Goal: Book appointment/travel/reservation

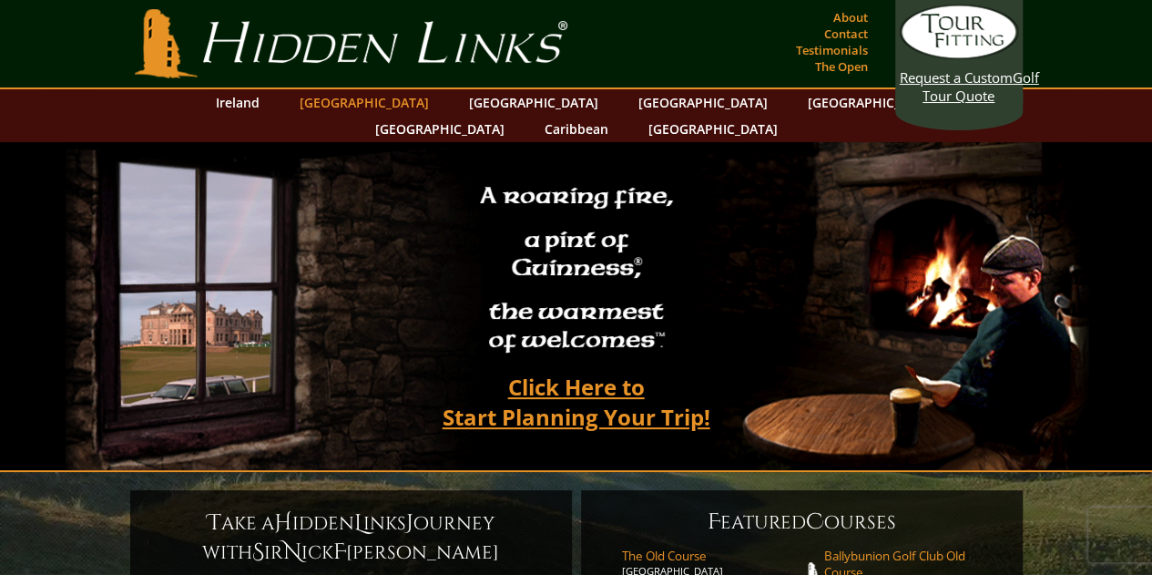
click at [377, 97] on link "[GEOGRAPHIC_DATA]" at bounding box center [365, 102] width 148 height 26
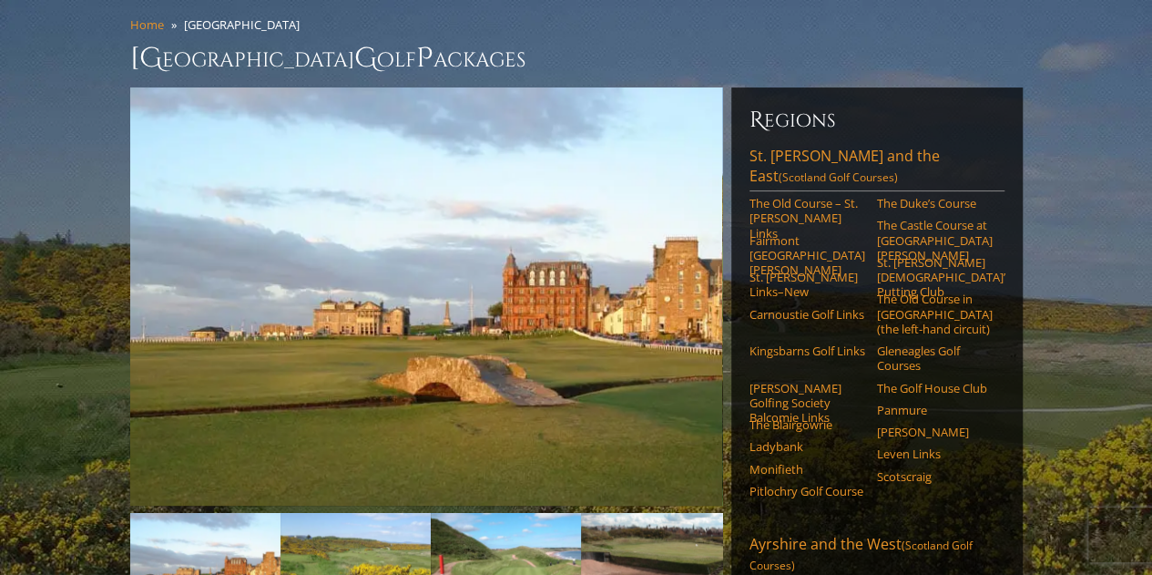
scroll to position [182, 0]
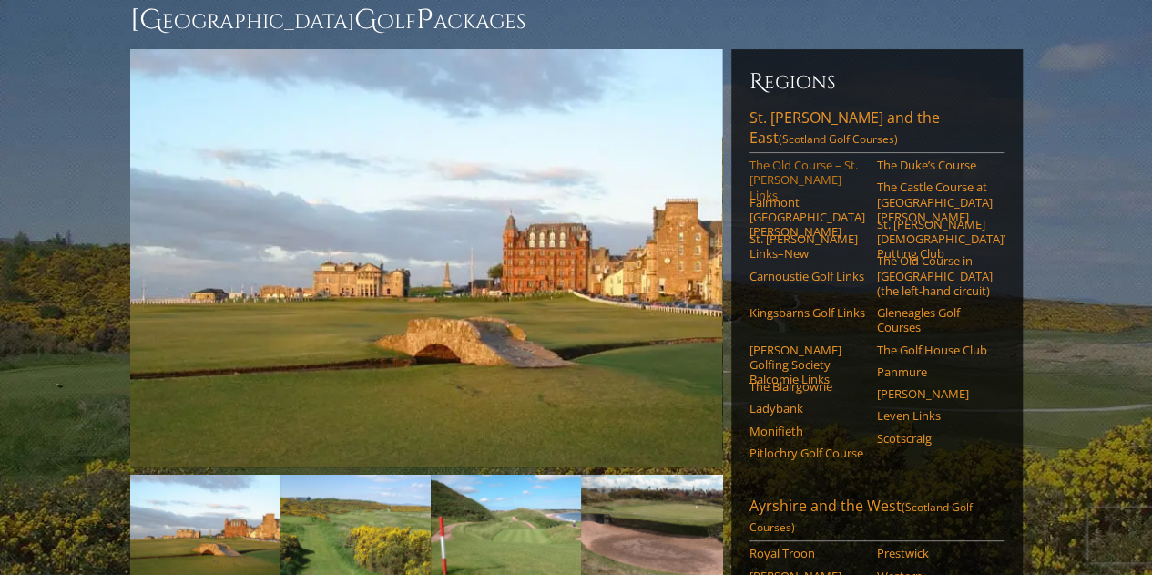
click at [791, 158] on link "The Old Course – St. [PERSON_NAME] Links" at bounding box center [808, 180] width 116 height 45
